Goal: Task Accomplishment & Management: Manage account settings

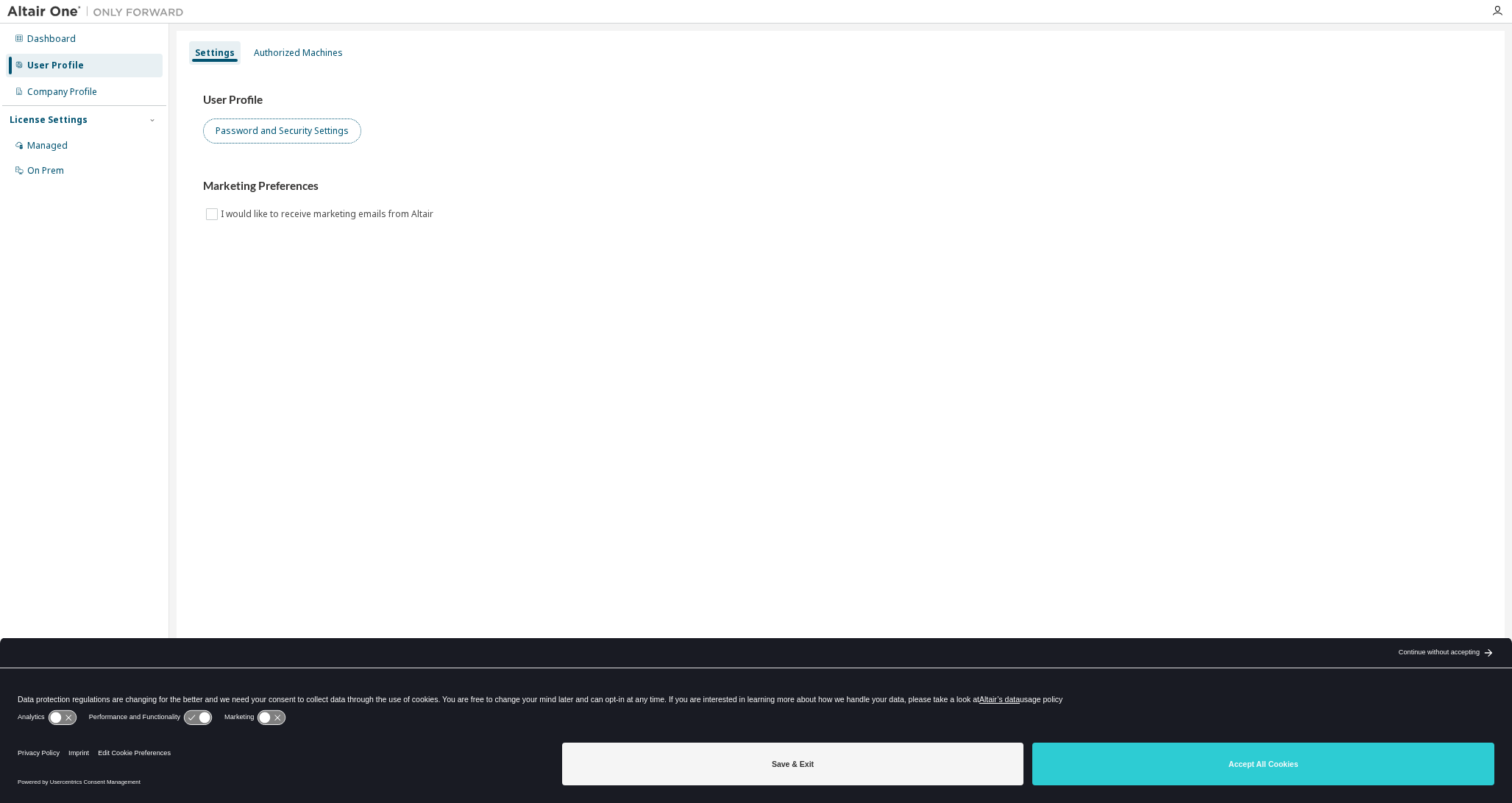
click at [264, 128] on button "Password and Security Settings" at bounding box center [282, 131] width 158 height 25
click at [1495, 13] on icon "button" at bounding box center [1497, 11] width 12 height 12
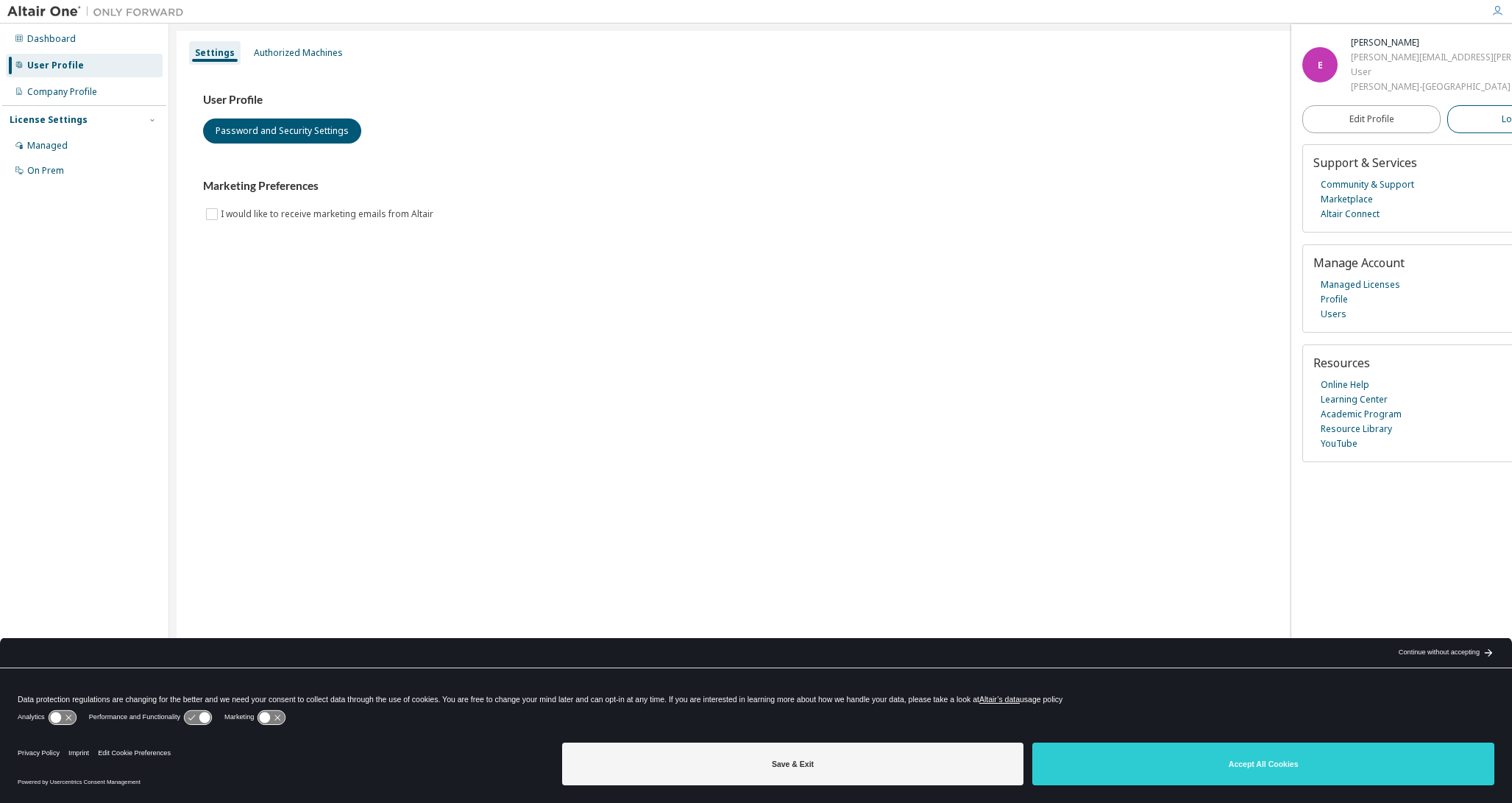
click at [1447, 133] on button "Logout" at bounding box center [1517, 120] width 139 height 28
